Goal: Task Accomplishment & Management: Manage account settings

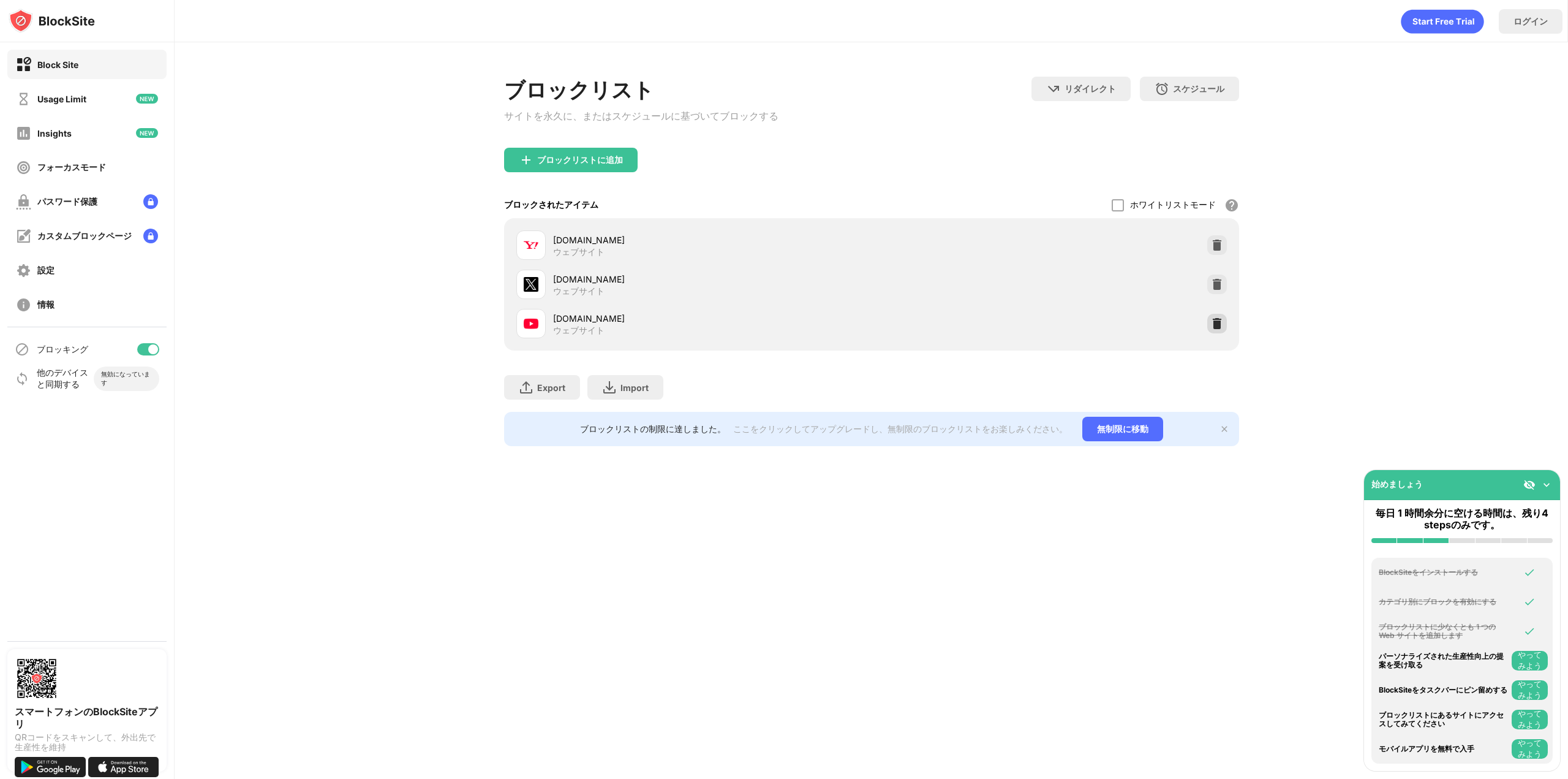
click at [1212, 329] on img at bounding box center [1217, 324] width 12 height 12
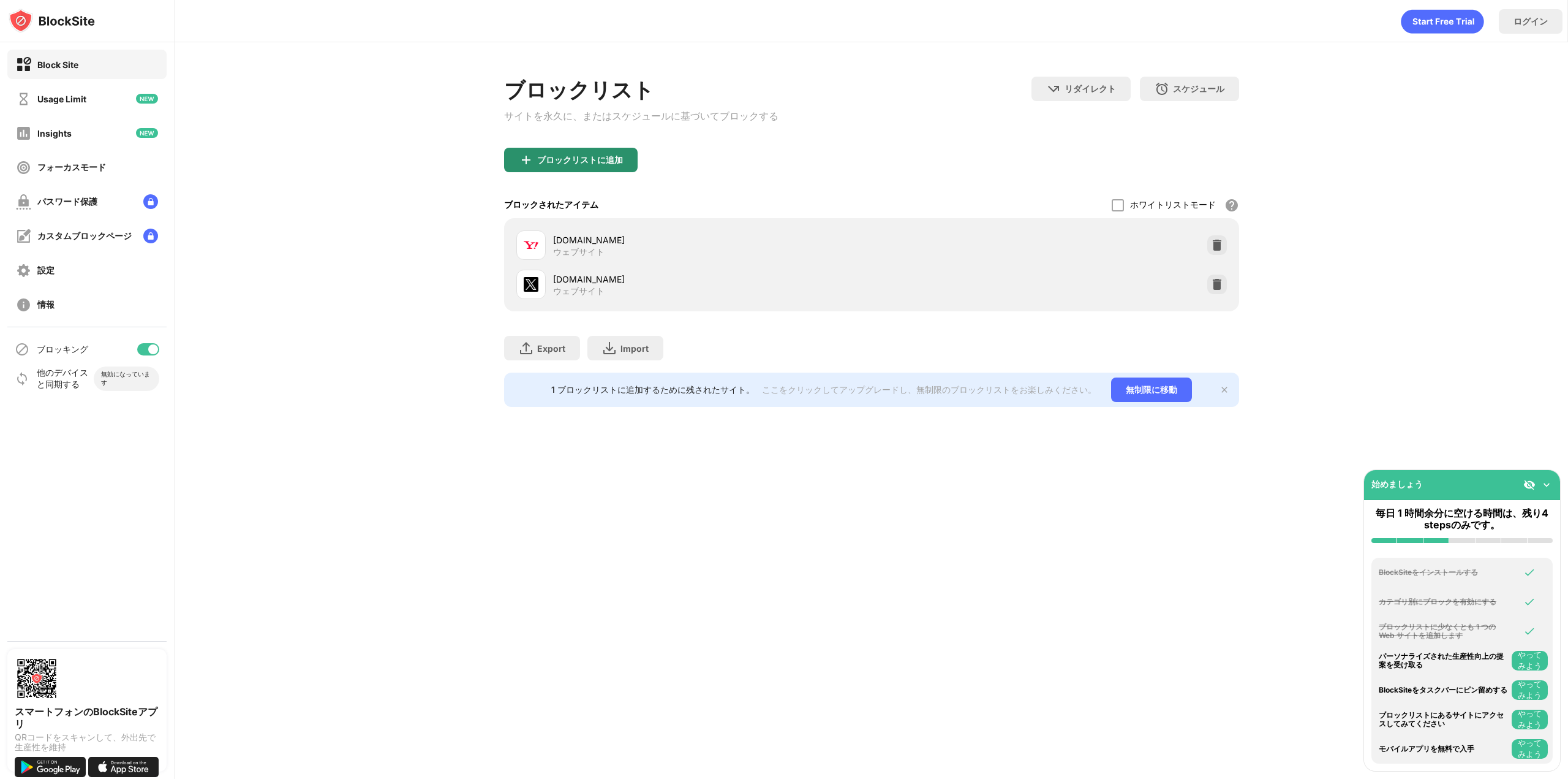
click at [628, 164] on div "ブロックリストに追加" at bounding box center [571, 160] width 134 height 24
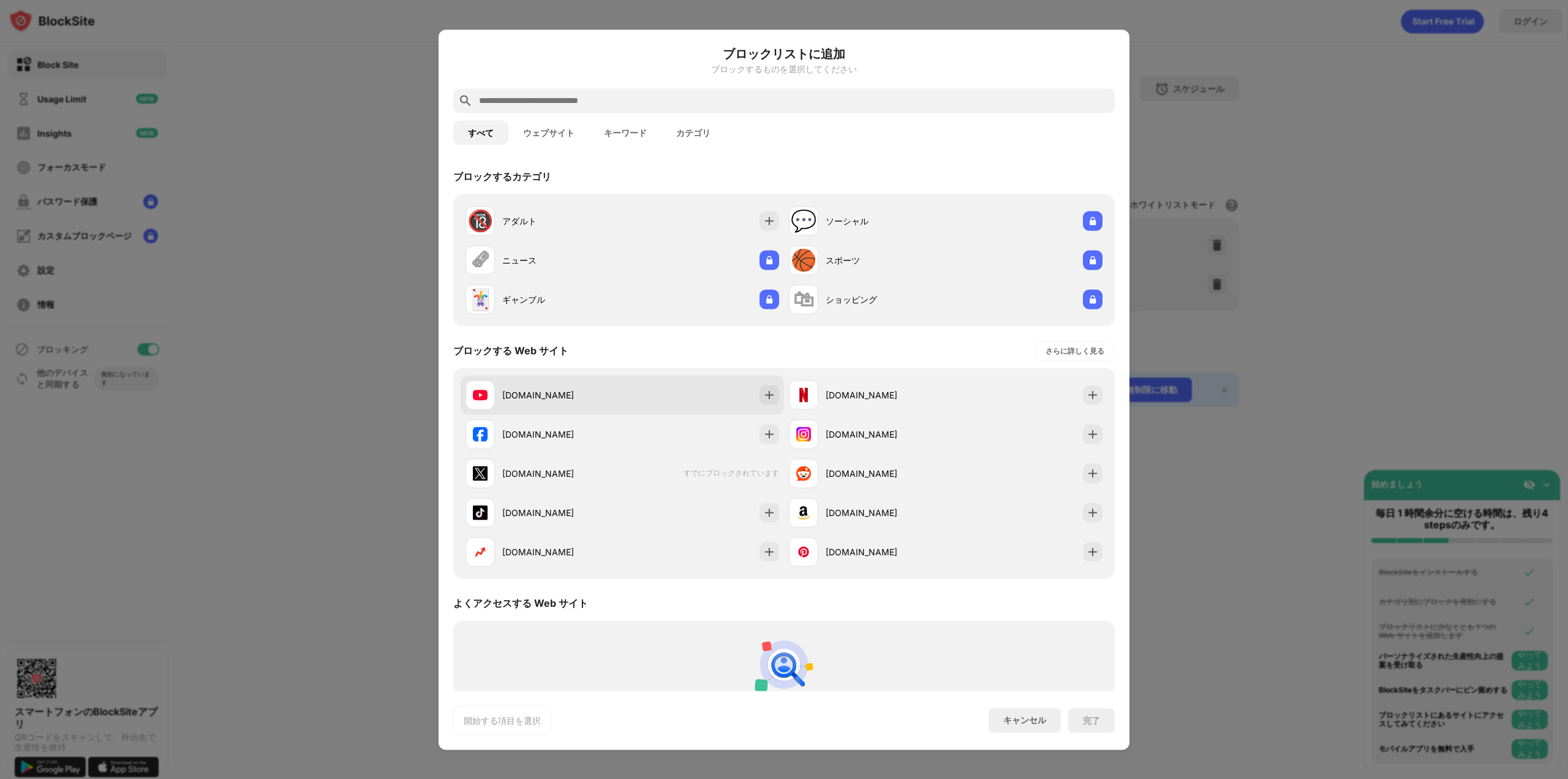
click at [601, 391] on div "[DOMAIN_NAME]" at bounding box center [562, 395] width 120 height 13
